Goal: Find specific page/section: Go to known website

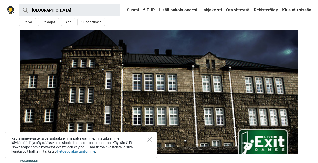
scroll to position [76, 0]
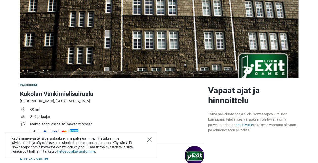
click at [148, 139] on icon "Close" at bounding box center [149, 139] width 5 height 5
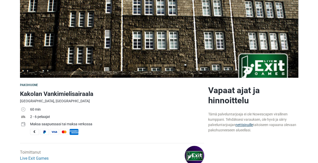
click at [241, 124] on link "nettisivuille" at bounding box center [243, 125] width 17 height 4
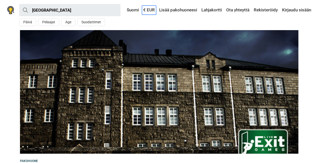
click at [144, 10] on link "€ EUR" at bounding box center [149, 10] width 14 height 9
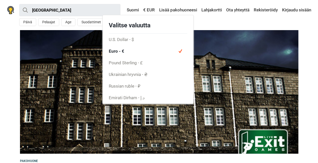
click at [119, 52] on span "Euro - €" at bounding box center [148, 51] width 90 height 12
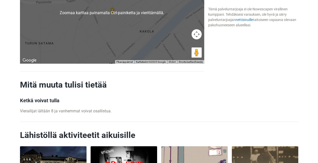
scroll to position [303, 0]
